Goal: Navigation & Orientation: Find specific page/section

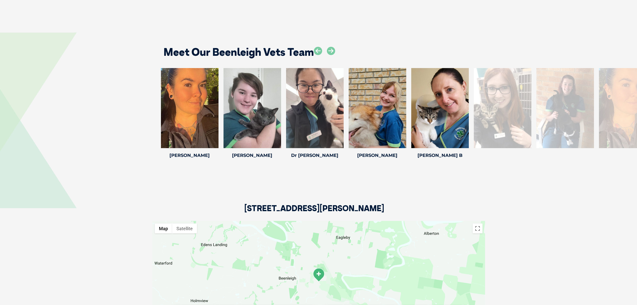
scroll to position [951, 0]
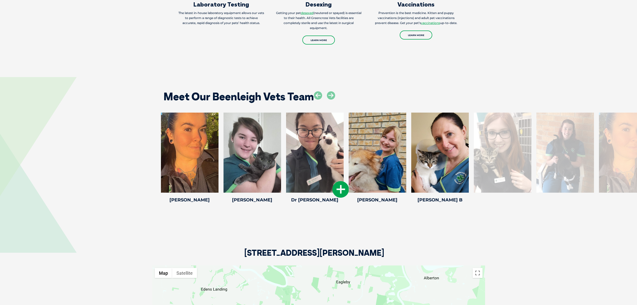
click at [343, 181] on icon at bounding box center [340, 189] width 17 height 17
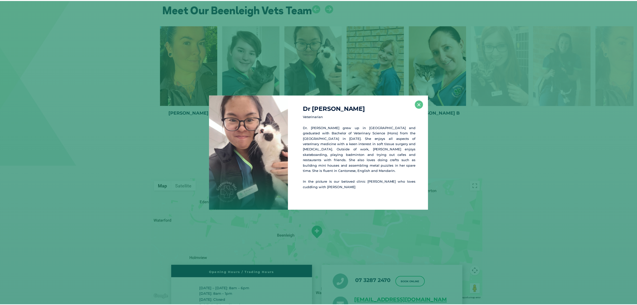
scroll to position [1040, 0]
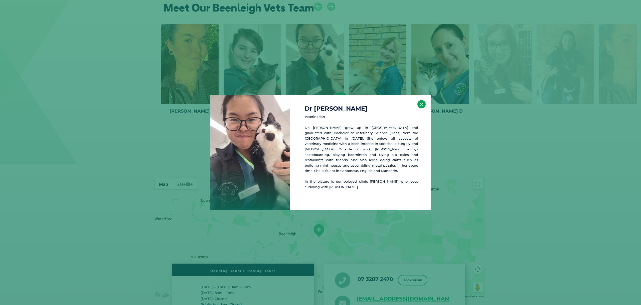
click at [419, 105] on button "×" at bounding box center [421, 104] width 8 height 8
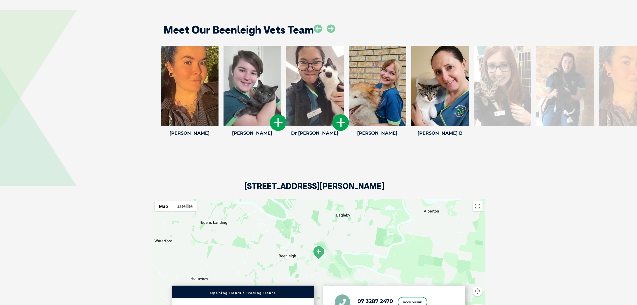
scroll to position [990, 0]
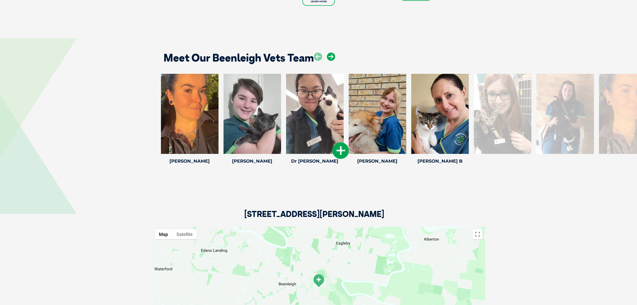
click at [330, 53] on icon at bounding box center [331, 57] width 8 height 8
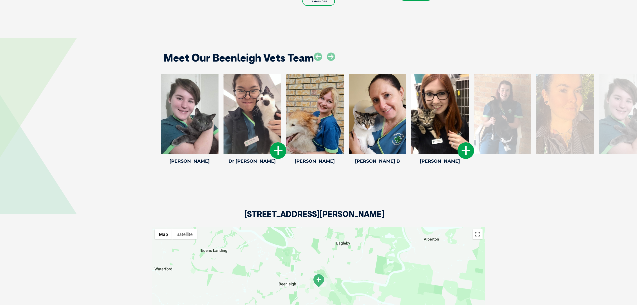
click at [436, 97] on div at bounding box center [440, 114] width 58 height 80
click at [466, 142] on icon at bounding box center [465, 150] width 17 height 17
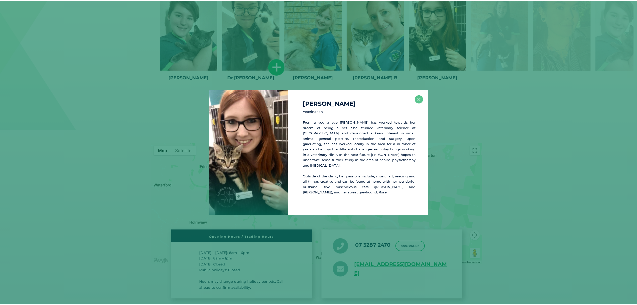
scroll to position [1074, 0]
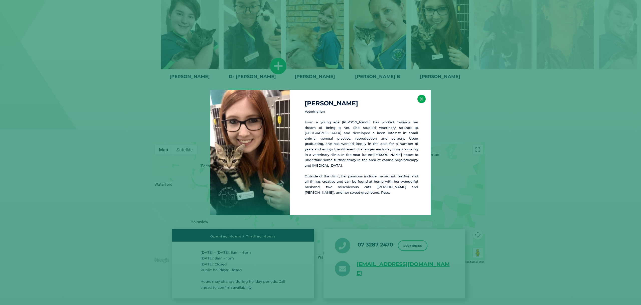
click at [420, 100] on button "×" at bounding box center [421, 99] width 8 height 8
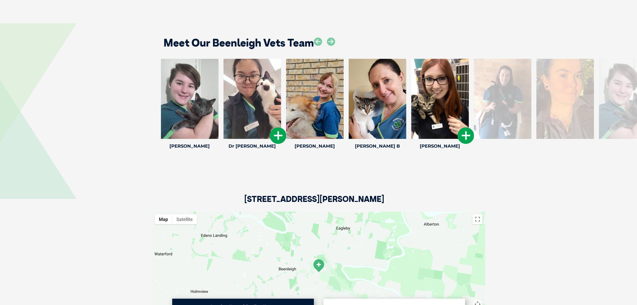
scroll to position [999, 0]
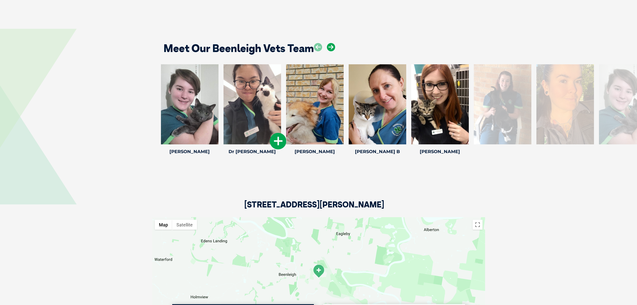
click at [329, 43] on icon at bounding box center [331, 47] width 8 height 8
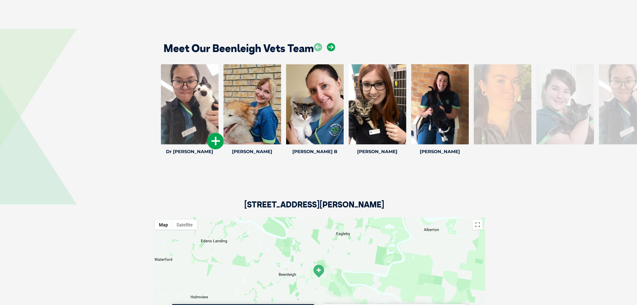
click at [329, 43] on icon at bounding box center [331, 47] width 8 height 8
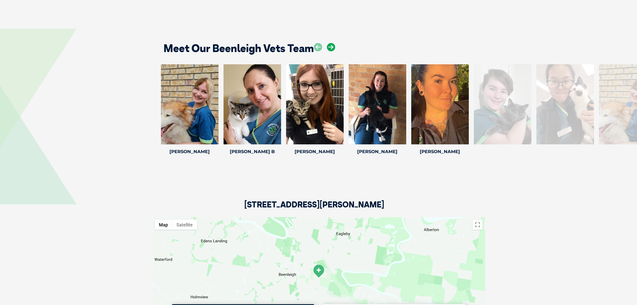
click at [329, 43] on icon at bounding box center [331, 47] width 8 height 8
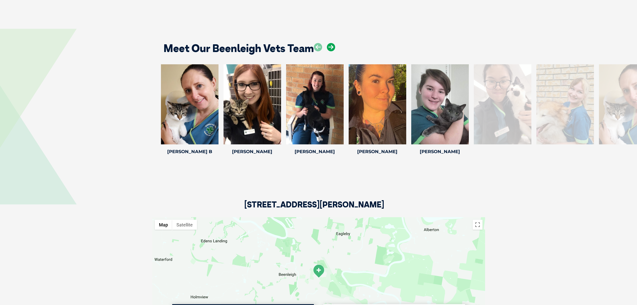
click at [329, 43] on icon at bounding box center [331, 47] width 8 height 8
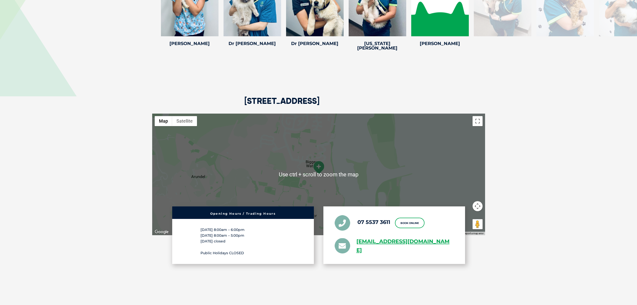
scroll to position [951, 0]
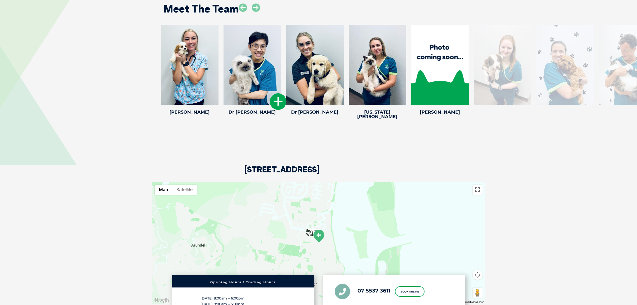
click at [248, 54] on div at bounding box center [252, 65] width 58 height 80
click at [278, 93] on icon at bounding box center [278, 101] width 17 height 17
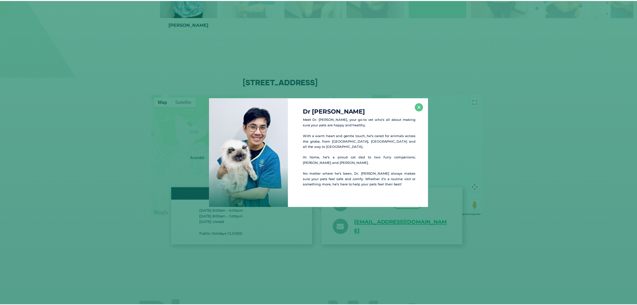
scroll to position [1041, 0]
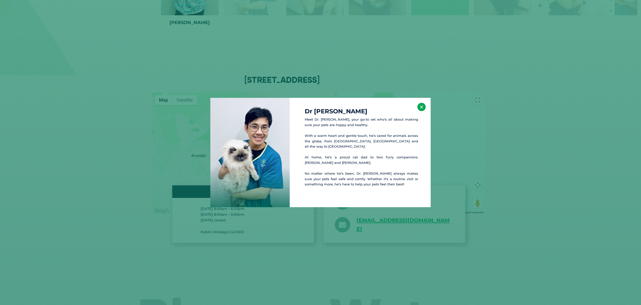
click at [420, 106] on button "×" at bounding box center [421, 107] width 8 height 8
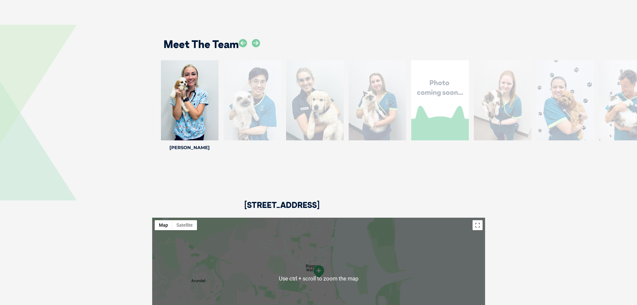
scroll to position [890, 0]
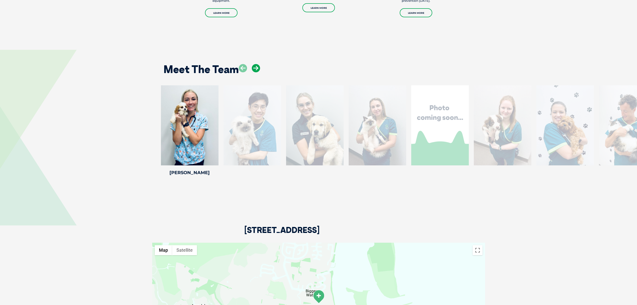
click at [258, 64] on icon at bounding box center [256, 68] width 8 height 8
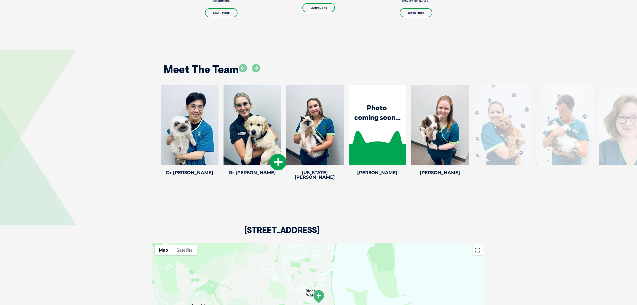
click at [282, 154] on icon at bounding box center [278, 162] width 17 height 17
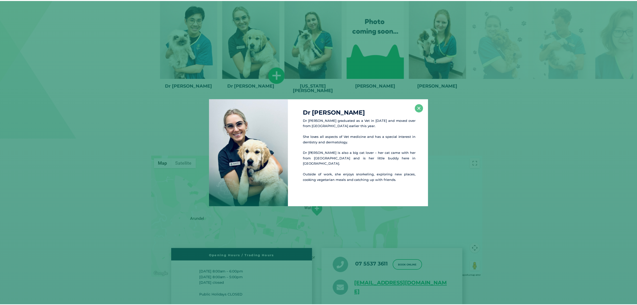
scroll to position [980, 0]
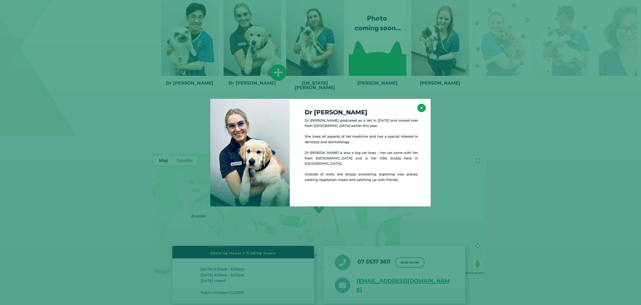
drag, startPoint x: 422, startPoint y: 106, endPoint x: 416, endPoint y: 106, distance: 6.3
click at [423, 106] on button "×" at bounding box center [421, 108] width 8 height 8
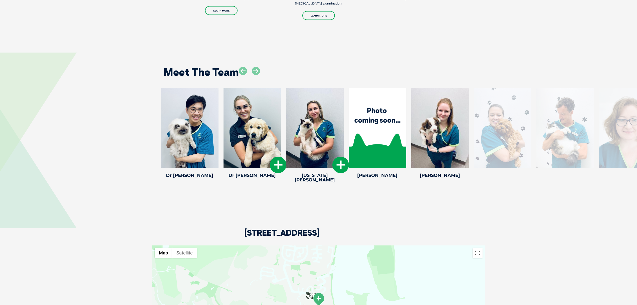
scroll to position [880, 0]
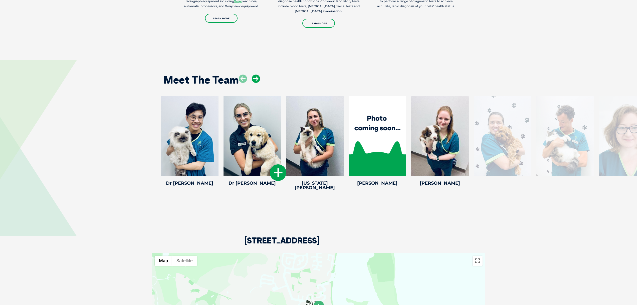
click at [254, 75] on icon at bounding box center [256, 79] width 8 height 8
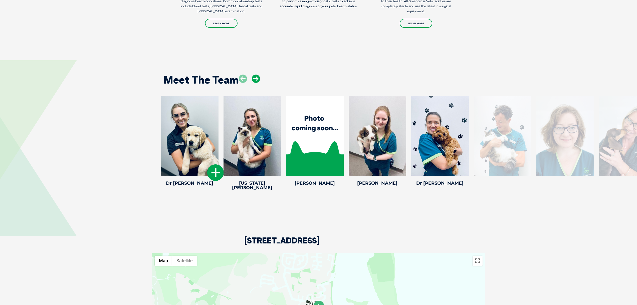
click at [254, 75] on icon at bounding box center [256, 79] width 8 height 8
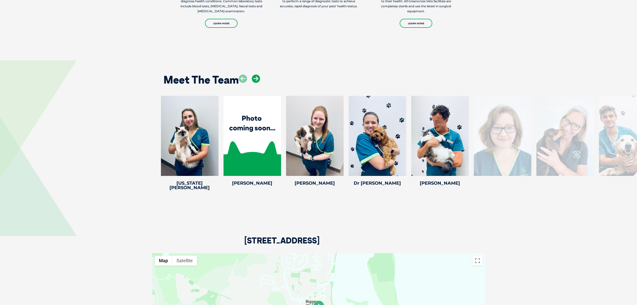
click at [254, 75] on icon at bounding box center [256, 79] width 8 height 8
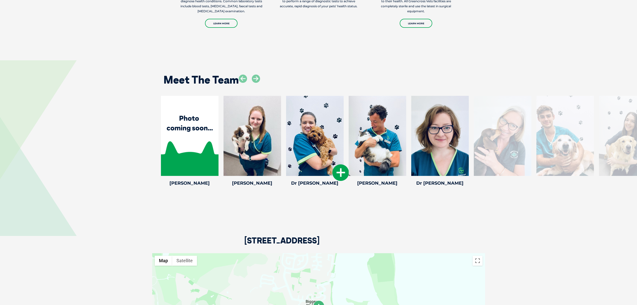
click at [317, 128] on div at bounding box center [315, 136] width 58 height 80
click at [342, 164] on icon at bounding box center [340, 172] width 17 height 17
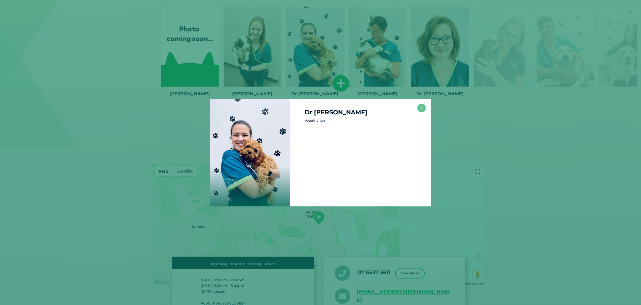
scroll to position [970, 0]
click at [421, 106] on button "×" at bounding box center [421, 108] width 8 height 8
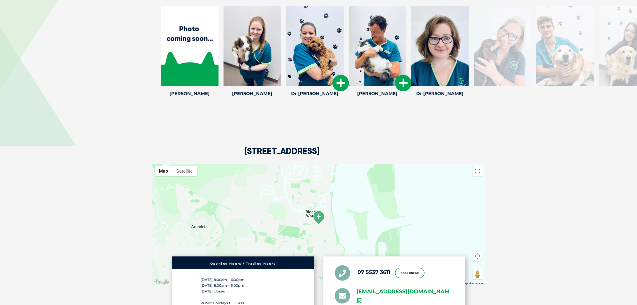
click at [401, 75] on icon at bounding box center [403, 83] width 17 height 17
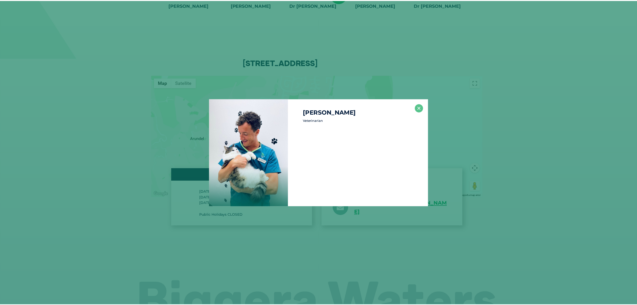
scroll to position [1059, 0]
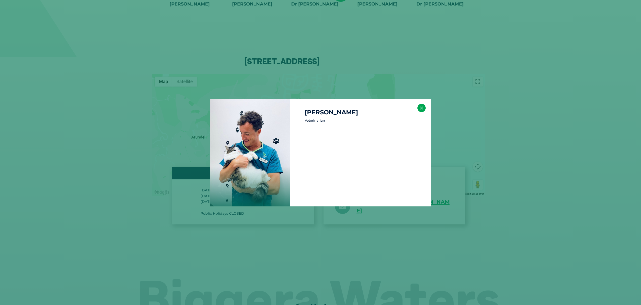
click at [420, 107] on button "×" at bounding box center [421, 108] width 8 height 8
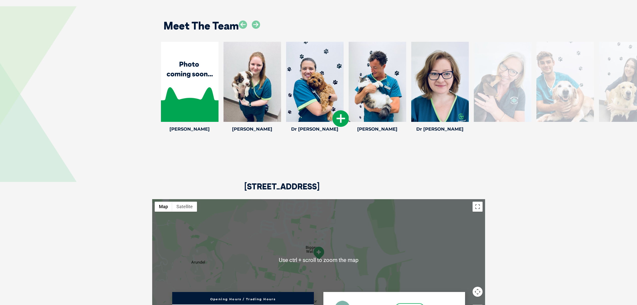
scroll to position [909, 0]
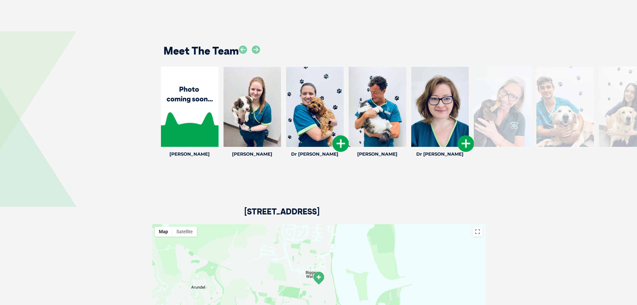
click at [468, 135] on icon at bounding box center [465, 143] width 17 height 17
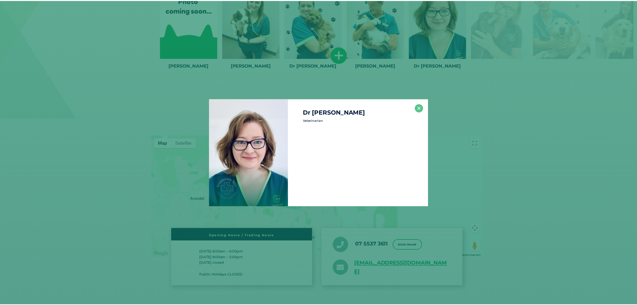
scroll to position [999, 0]
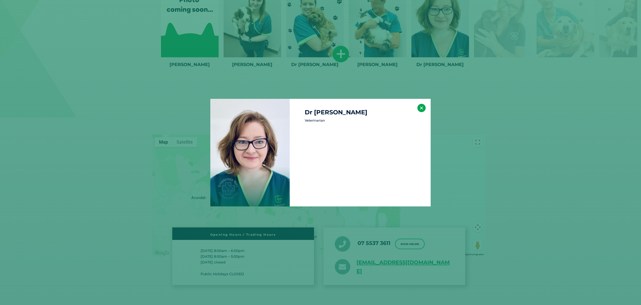
click at [421, 107] on button "×" at bounding box center [421, 108] width 8 height 8
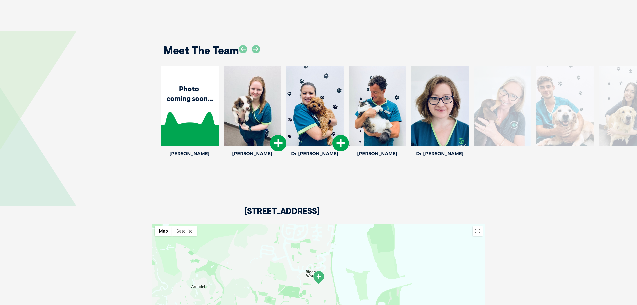
scroll to position [898, 0]
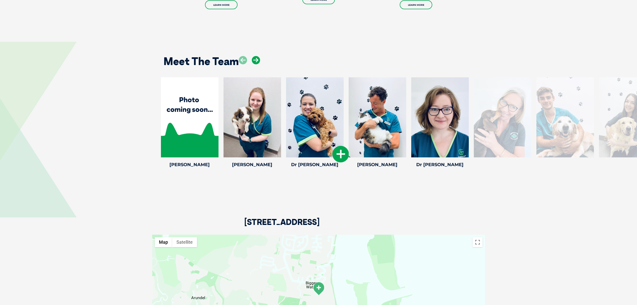
click at [255, 56] on icon at bounding box center [256, 60] width 8 height 8
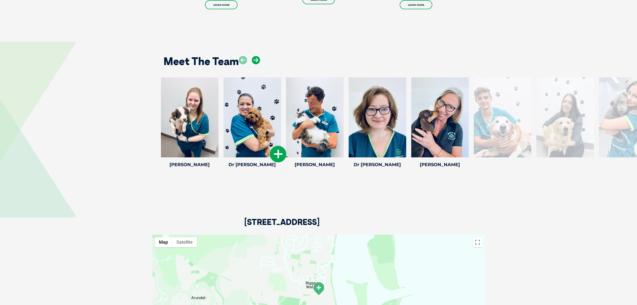
click at [255, 56] on icon at bounding box center [256, 60] width 8 height 8
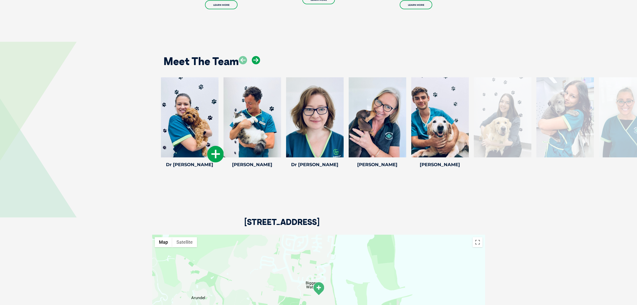
click at [255, 56] on icon at bounding box center [256, 60] width 8 height 8
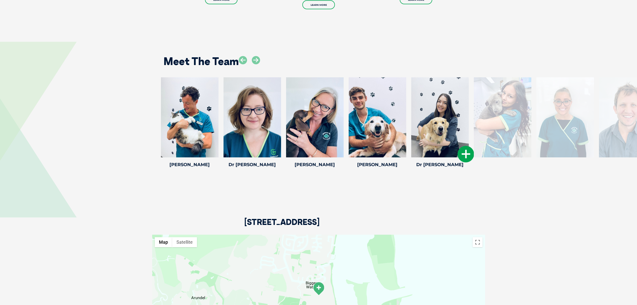
click at [462, 146] on icon at bounding box center [465, 154] width 17 height 17
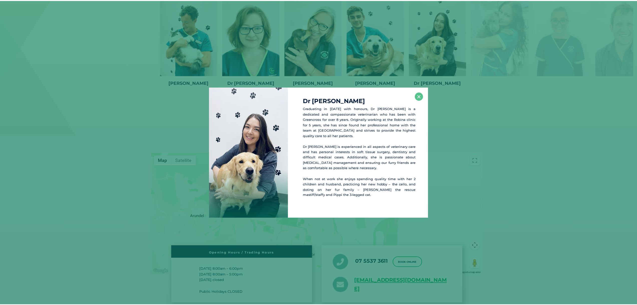
scroll to position [981, 0]
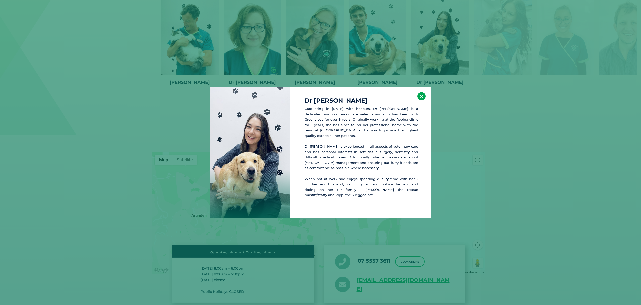
click at [420, 98] on button "×" at bounding box center [421, 96] width 8 height 8
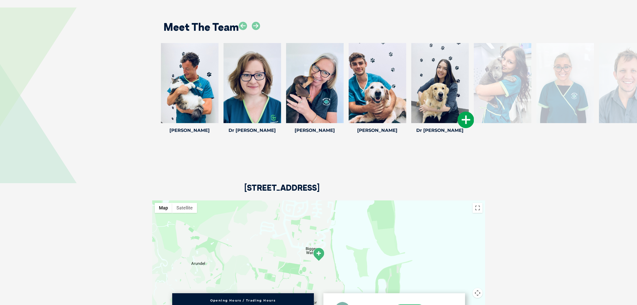
scroll to position [931, 0]
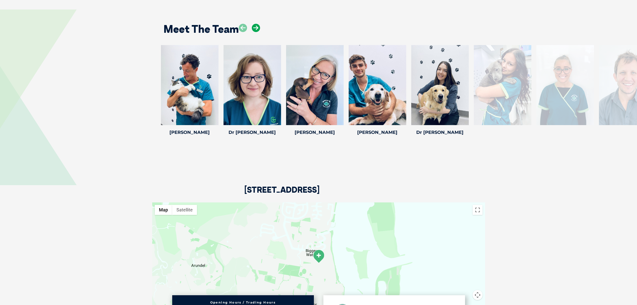
click at [256, 24] on icon at bounding box center [256, 28] width 8 height 8
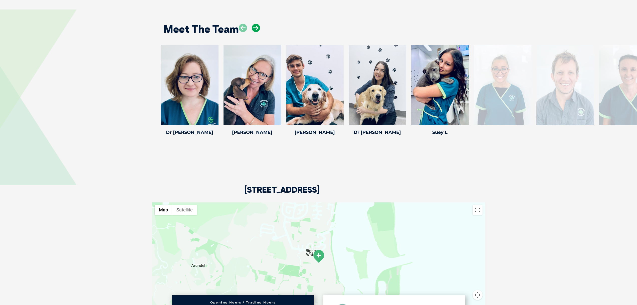
click at [256, 24] on icon at bounding box center [256, 28] width 8 height 8
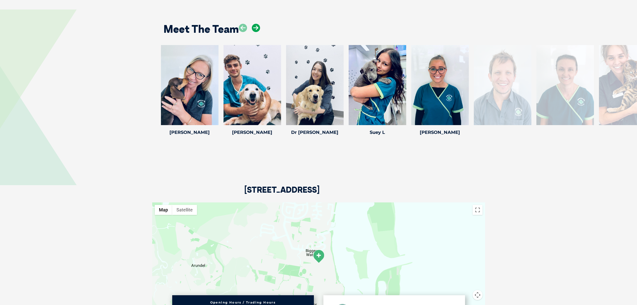
click at [256, 24] on icon at bounding box center [256, 28] width 8 height 8
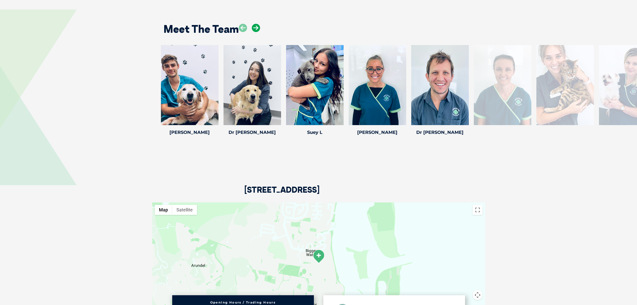
click at [256, 24] on icon at bounding box center [256, 28] width 8 height 8
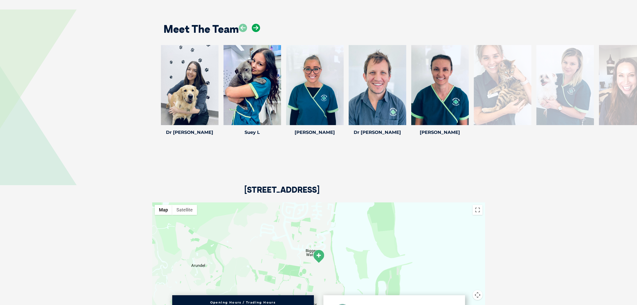
click at [256, 24] on icon at bounding box center [256, 28] width 8 height 8
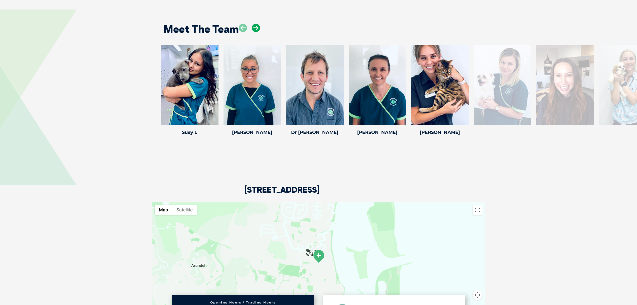
click at [256, 24] on icon at bounding box center [256, 28] width 8 height 8
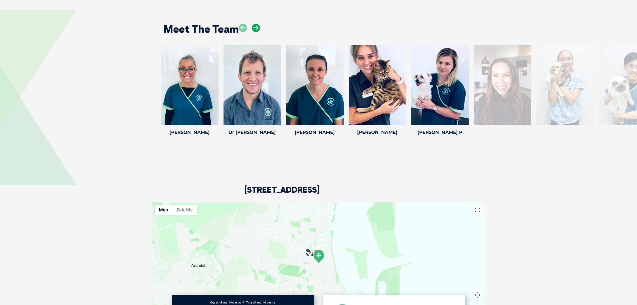
click at [256, 24] on icon at bounding box center [256, 28] width 8 height 8
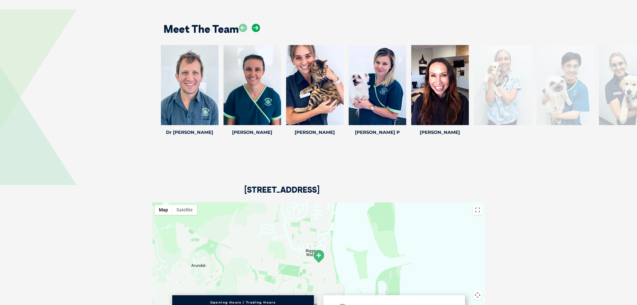
click at [256, 24] on icon at bounding box center [256, 28] width 8 height 8
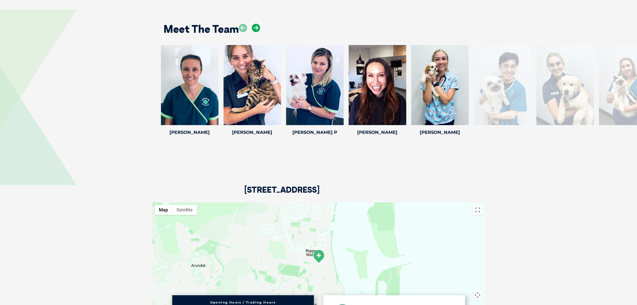
click at [256, 24] on icon at bounding box center [256, 28] width 8 height 8
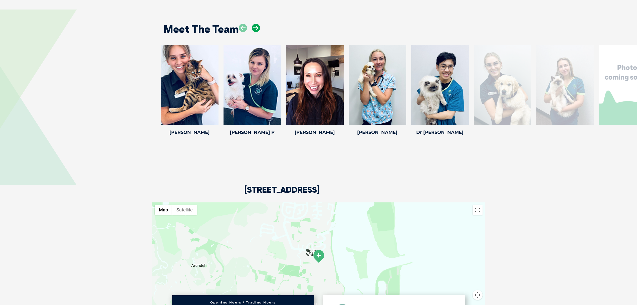
click at [256, 24] on icon at bounding box center [256, 28] width 8 height 8
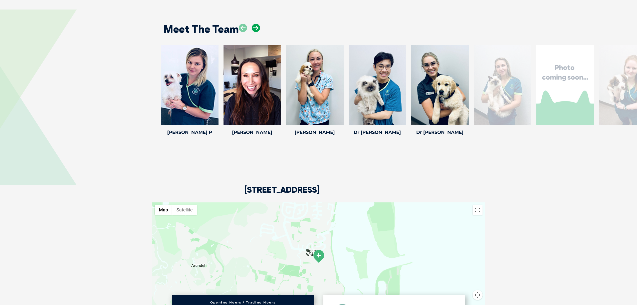
click at [256, 24] on icon at bounding box center [256, 28] width 8 height 8
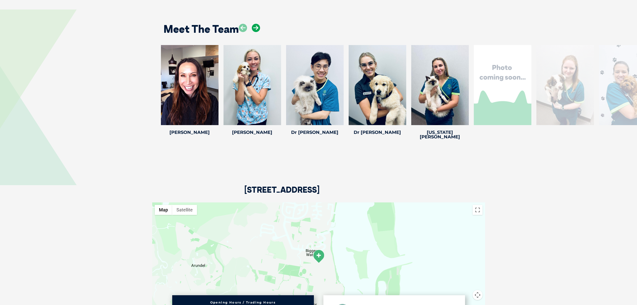
click at [257, 24] on icon at bounding box center [256, 28] width 8 height 8
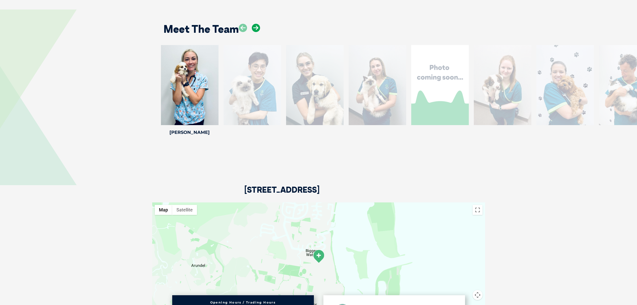
click at [255, 24] on icon at bounding box center [256, 28] width 8 height 8
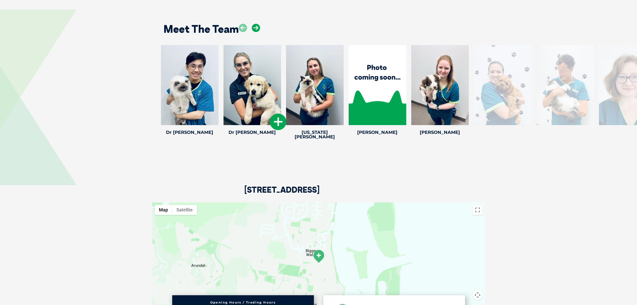
click at [255, 24] on icon at bounding box center [256, 28] width 8 height 8
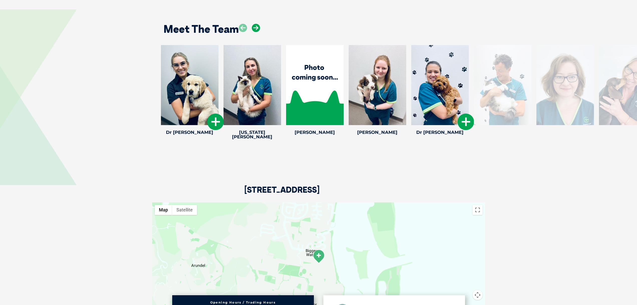
click at [255, 24] on icon at bounding box center [256, 28] width 8 height 8
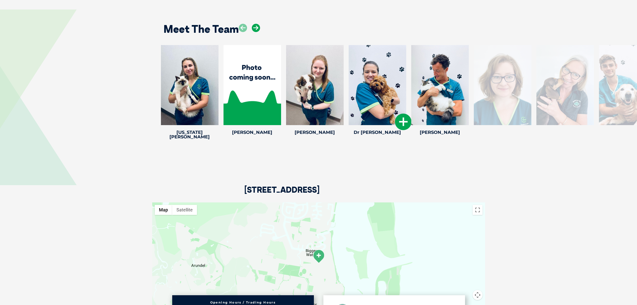
click at [255, 24] on icon at bounding box center [256, 28] width 8 height 8
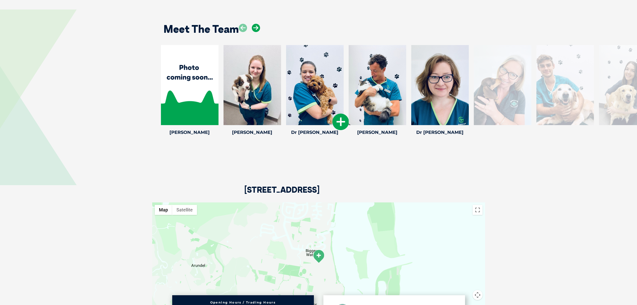
click at [255, 24] on icon at bounding box center [256, 28] width 8 height 8
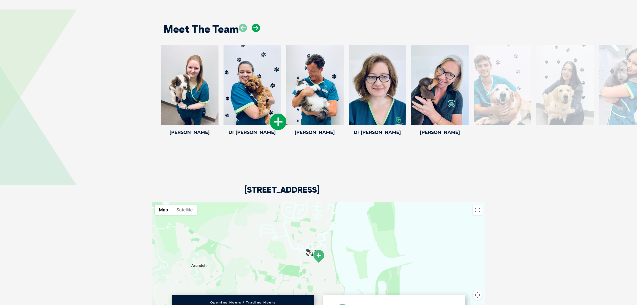
click at [256, 24] on icon at bounding box center [256, 28] width 8 height 8
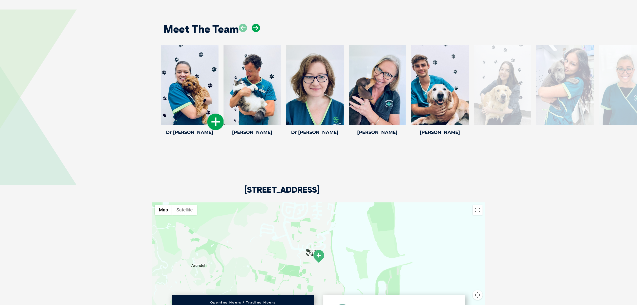
click at [256, 24] on icon at bounding box center [256, 28] width 8 height 8
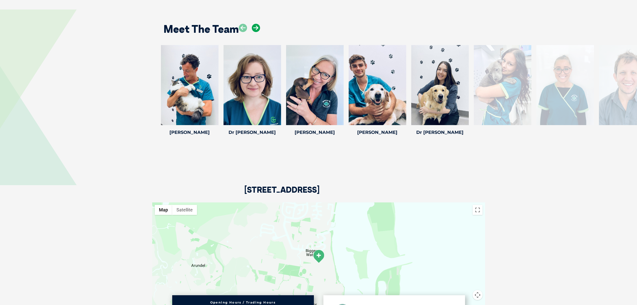
click at [256, 24] on icon at bounding box center [256, 28] width 8 height 8
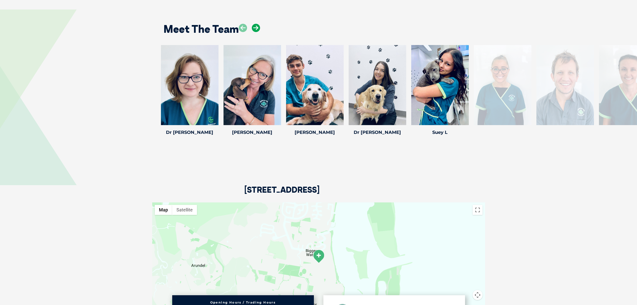
click at [256, 24] on icon at bounding box center [256, 28] width 8 height 8
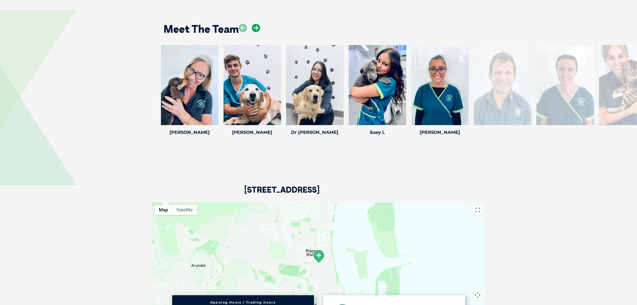
click at [256, 24] on icon at bounding box center [256, 28] width 8 height 8
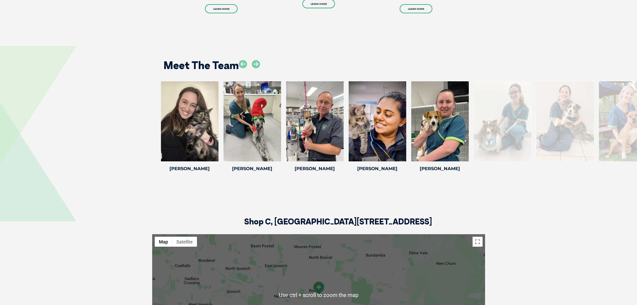
scroll to position [1051, 0]
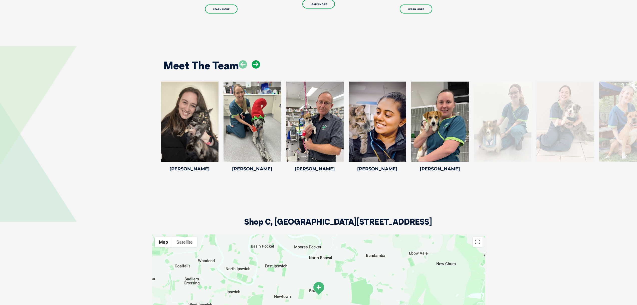
click at [255, 65] on icon at bounding box center [256, 64] width 8 height 8
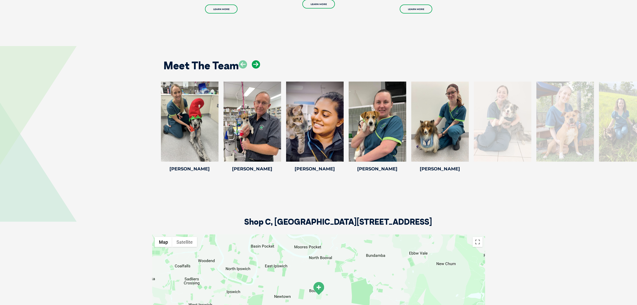
click at [255, 65] on icon at bounding box center [256, 64] width 8 height 8
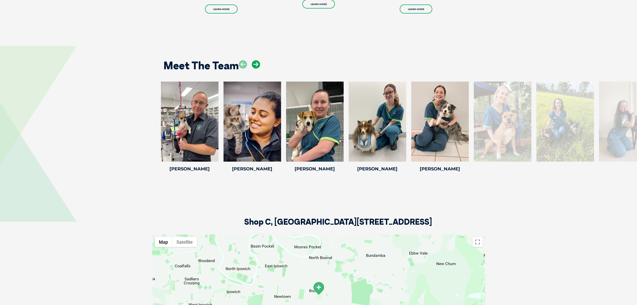
click at [255, 65] on icon at bounding box center [256, 64] width 8 height 8
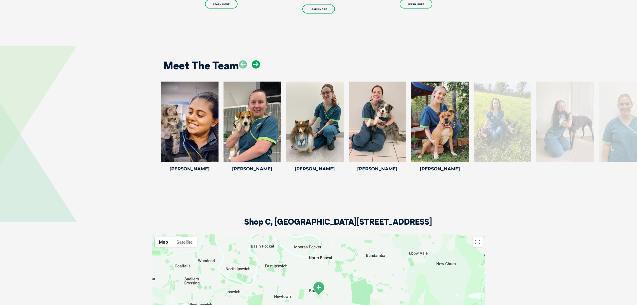
click at [255, 65] on icon at bounding box center [256, 64] width 8 height 8
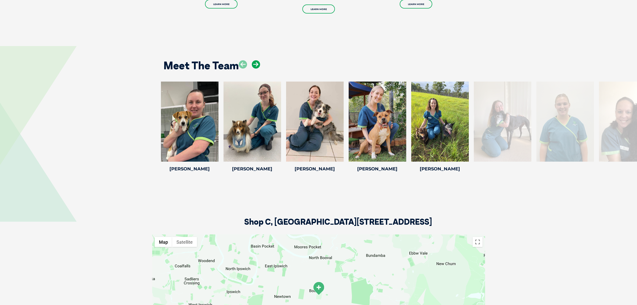
click at [255, 65] on icon at bounding box center [256, 64] width 8 height 8
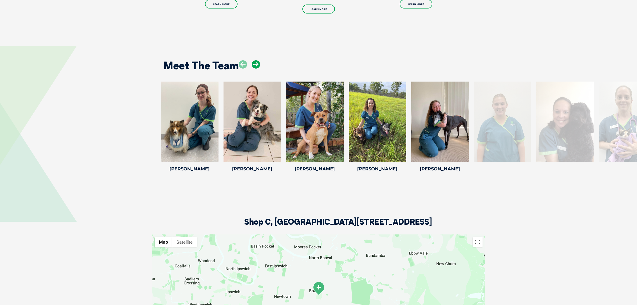
click at [255, 65] on icon at bounding box center [256, 64] width 8 height 8
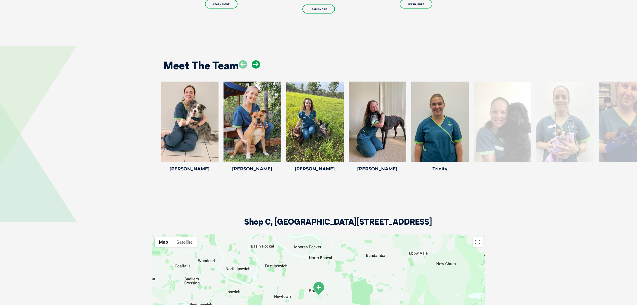
click at [255, 65] on icon at bounding box center [256, 64] width 8 height 8
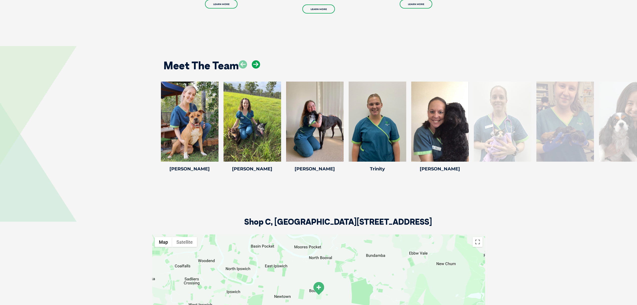
click at [255, 65] on icon at bounding box center [256, 64] width 8 height 8
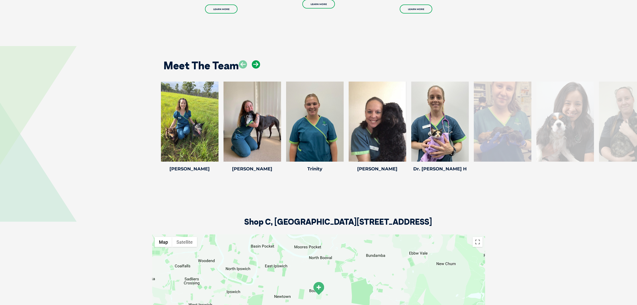
click at [256, 67] on icon at bounding box center [256, 64] width 8 height 8
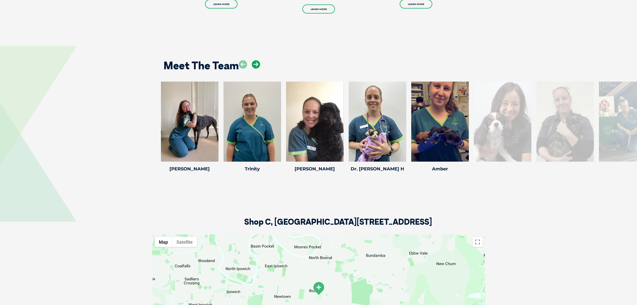
click at [256, 65] on icon at bounding box center [256, 64] width 8 height 8
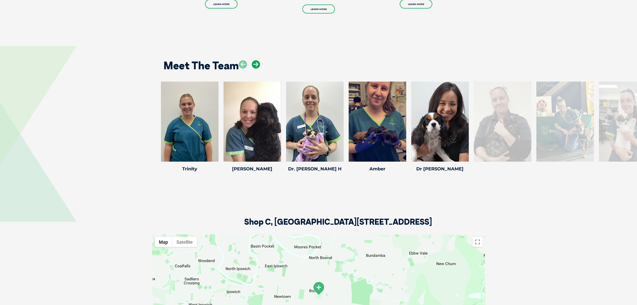
click at [255, 65] on icon at bounding box center [256, 64] width 8 height 8
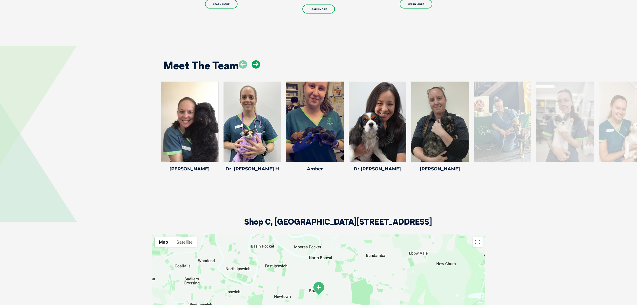
click at [254, 65] on icon at bounding box center [256, 64] width 8 height 8
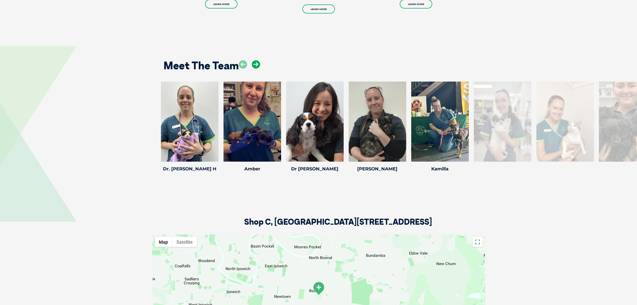
click at [254, 65] on icon at bounding box center [256, 64] width 8 height 8
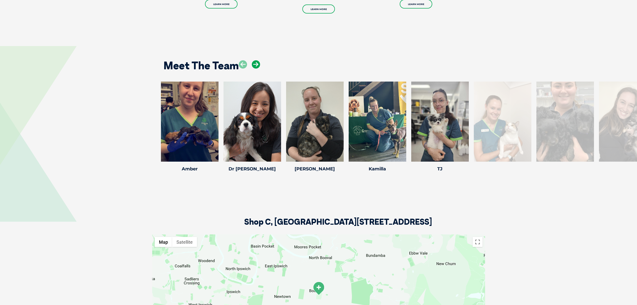
click at [254, 65] on icon at bounding box center [256, 64] width 8 height 8
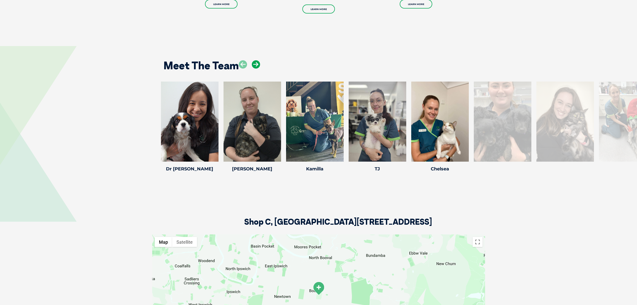
click at [254, 65] on icon at bounding box center [256, 64] width 8 height 8
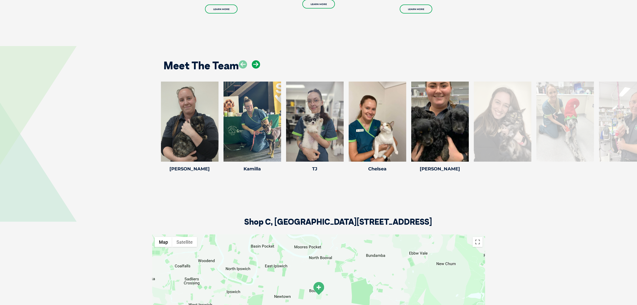
click at [254, 65] on icon at bounding box center [256, 64] width 8 height 8
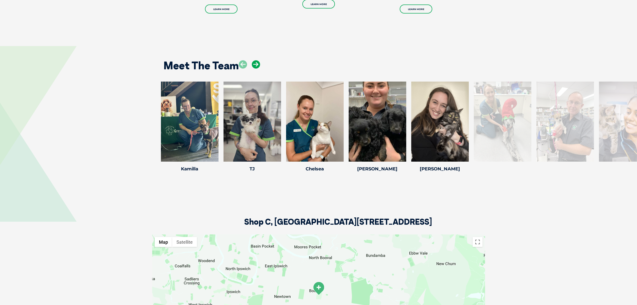
click at [257, 63] on icon at bounding box center [256, 64] width 8 height 8
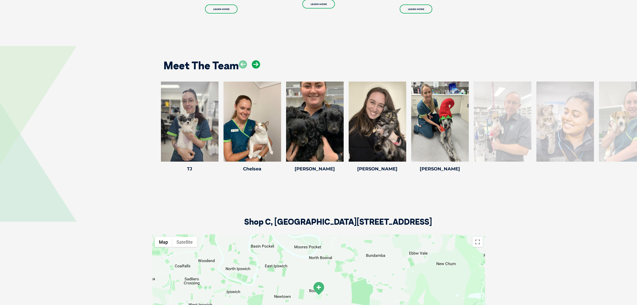
click at [257, 63] on icon at bounding box center [256, 64] width 8 height 8
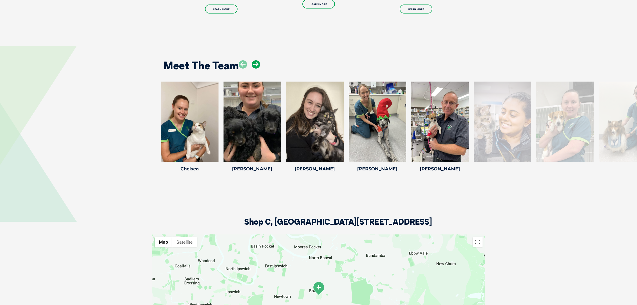
click at [257, 63] on icon at bounding box center [256, 64] width 8 height 8
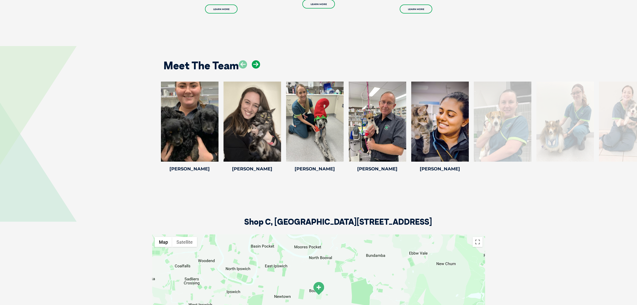
click at [256, 64] on icon at bounding box center [256, 64] width 8 height 8
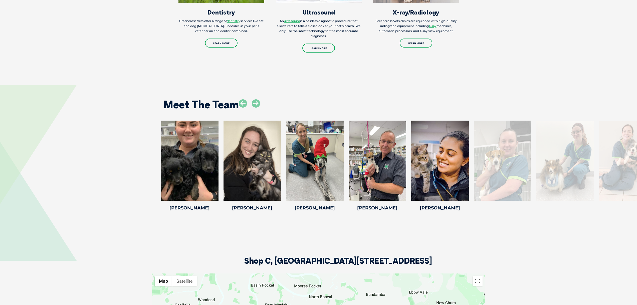
scroll to position [1022, 0]
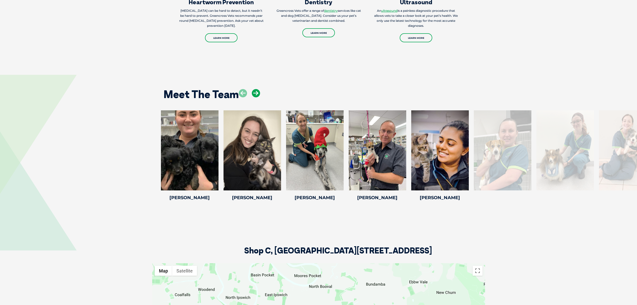
click at [257, 93] on icon at bounding box center [256, 93] width 8 height 8
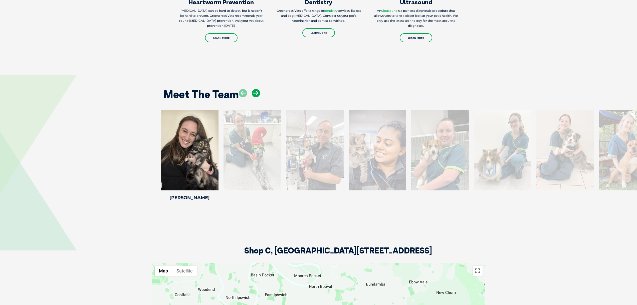
click at [257, 93] on icon at bounding box center [256, 93] width 8 height 8
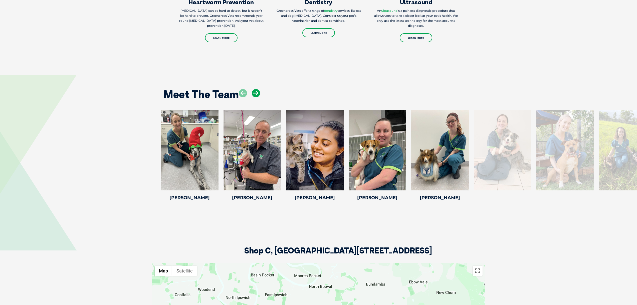
click at [257, 93] on icon at bounding box center [256, 93] width 8 height 8
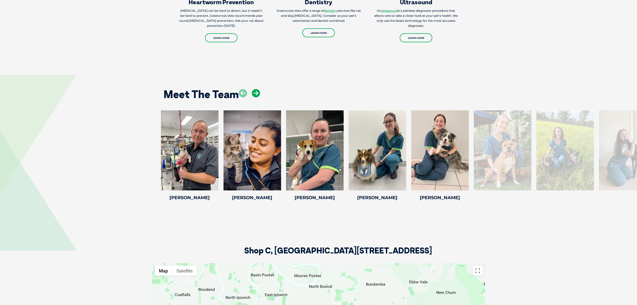
click at [257, 93] on icon at bounding box center [256, 93] width 8 height 8
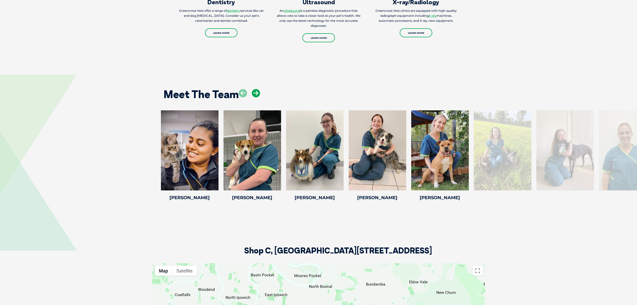
click at [257, 93] on icon at bounding box center [256, 93] width 8 height 8
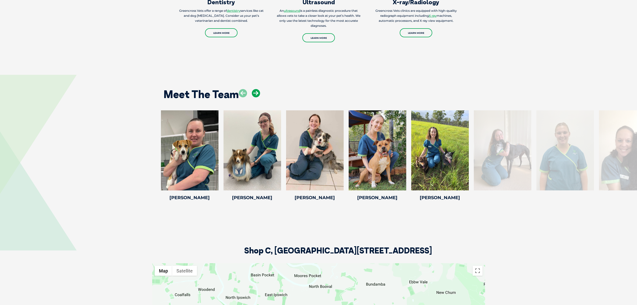
click at [257, 93] on icon at bounding box center [256, 93] width 8 height 8
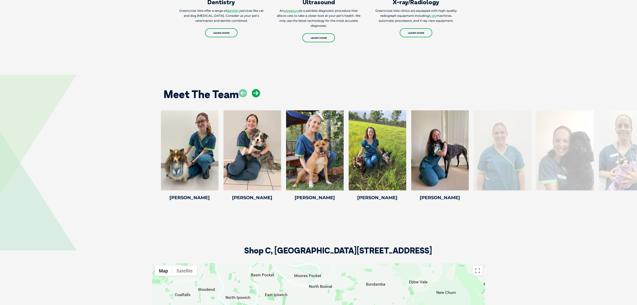
click at [257, 93] on icon at bounding box center [256, 93] width 8 height 8
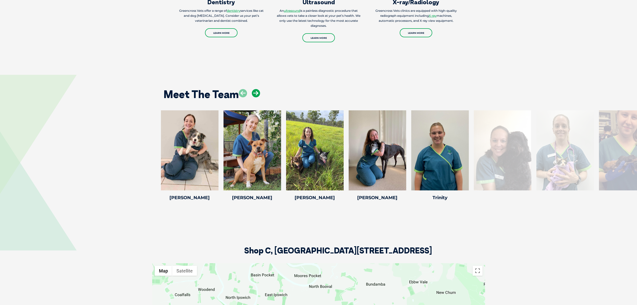
click at [257, 93] on icon at bounding box center [256, 93] width 8 height 8
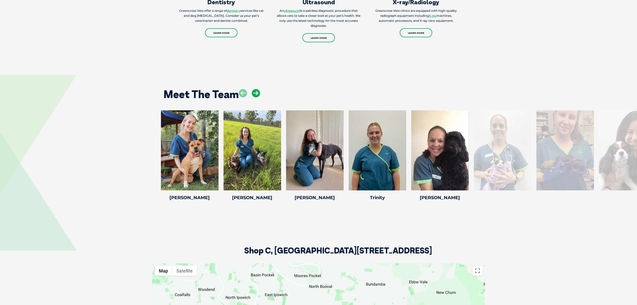
click at [257, 93] on icon at bounding box center [256, 93] width 8 height 8
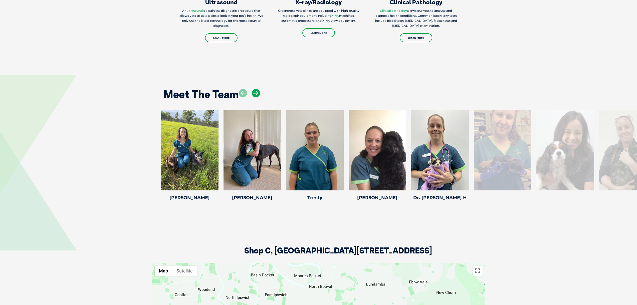
click at [257, 93] on icon at bounding box center [256, 93] width 8 height 8
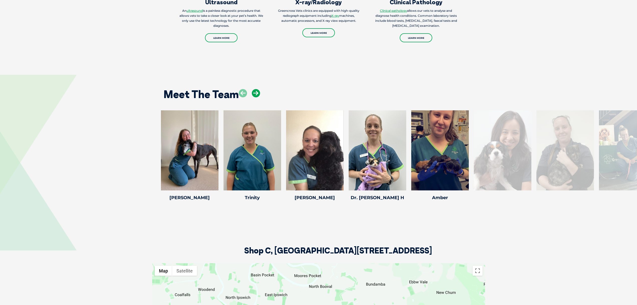
click at [257, 93] on icon at bounding box center [256, 93] width 8 height 8
